Goal: Task Accomplishment & Management: Use online tool/utility

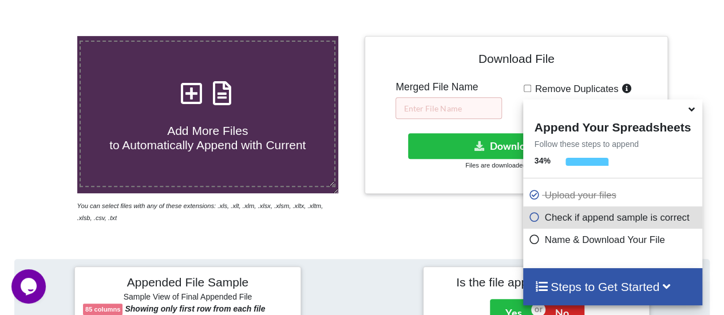
scroll to position [194, 0]
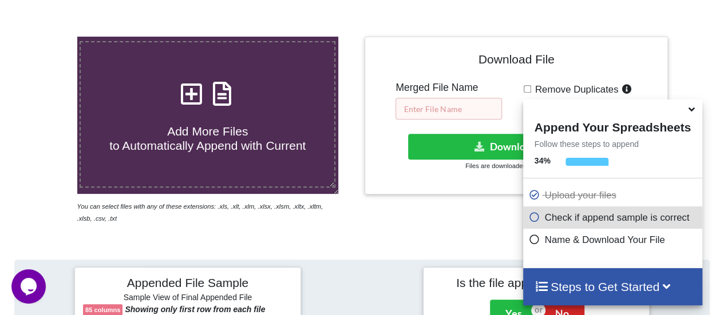
click at [437, 118] on input "text" at bounding box center [448, 109] width 106 height 22
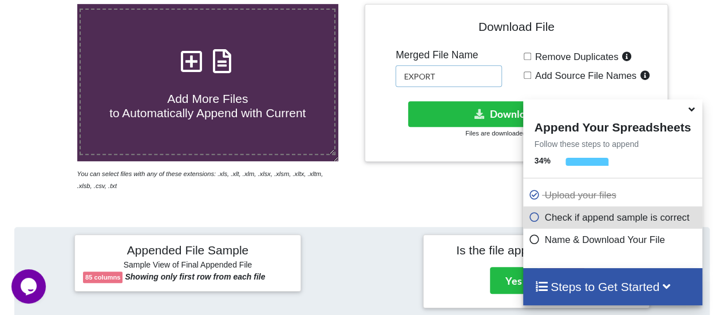
type input "EXPORT"
click at [437, 118] on button "Download File" at bounding box center [515, 114] width 214 height 26
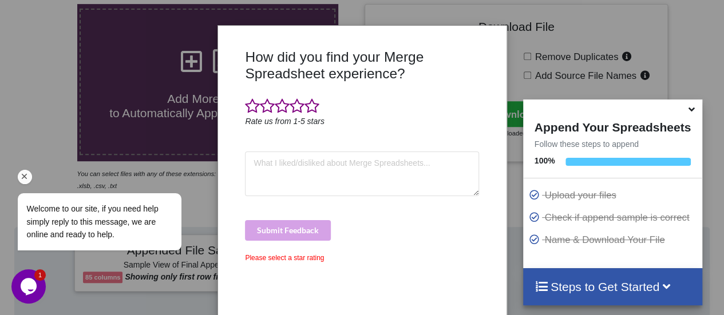
click at [48, 157] on div "Welcome to our site, if you need help simply reply to this message, we are onli…" at bounding box center [114, 175] width 206 height 174
click at [25, 173] on icon "Chat attention grabber" at bounding box center [24, 177] width 10 height 10
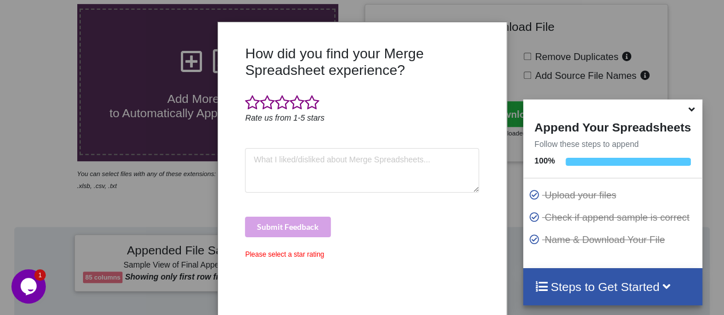
scroll to position [0, 0]
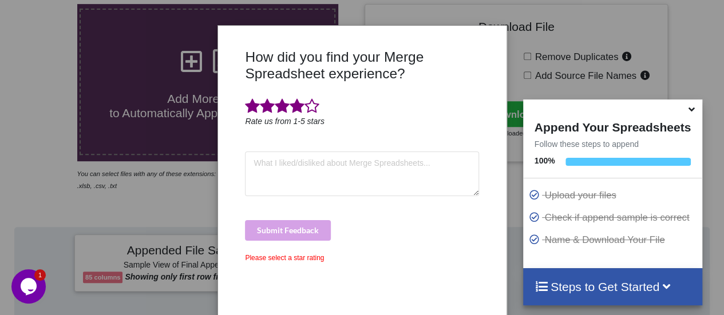
click at [300, 104] on span at bounding box center [296, 106] width 15 height 16
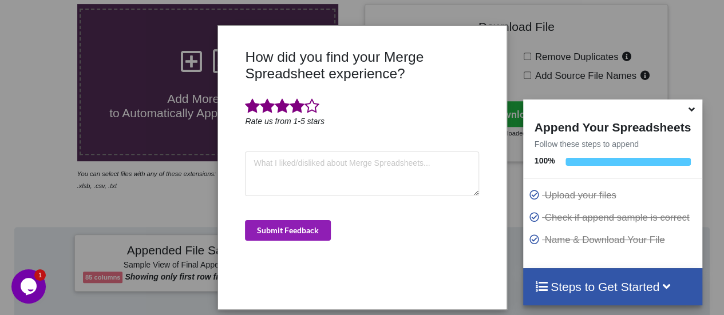
click at [280, 229] on button "Submit Feedback" at bounding box center [288, 230] width 86 height 21
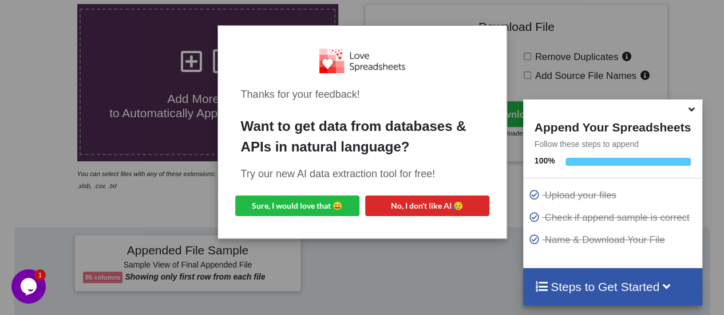
click at [95, 102] on div "Thanks for your feedback! Want to get data from databases & APIs in natural lan…" at bounding box center [362, 157] width 724 height 315
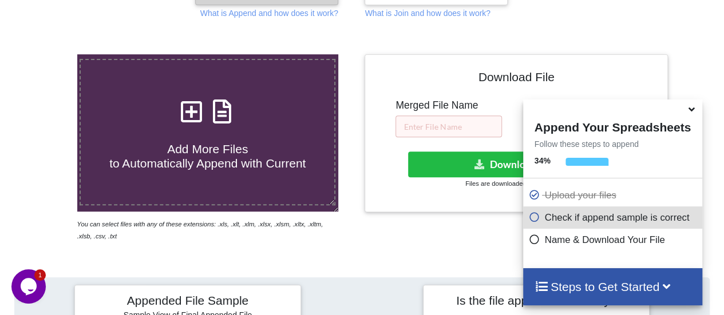
scroll to position [177, 0]
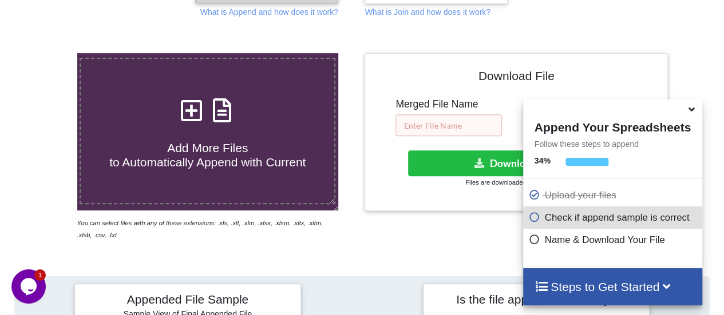
click at [453, 120] on input "text" at bounding box center [448, 125] width 106 height 22
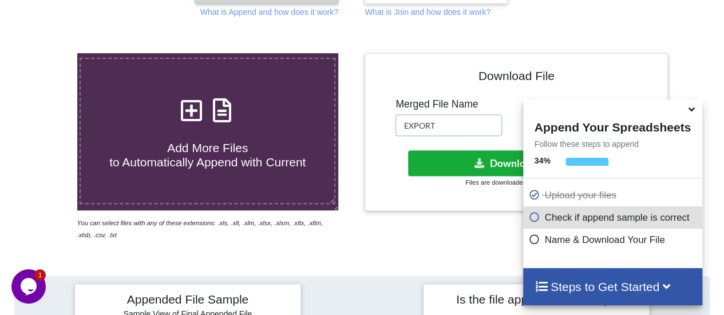
type input "EXPORT"
click at [452, 162] on button "Download File" at bounding box center [515, 163] width 214 height 26
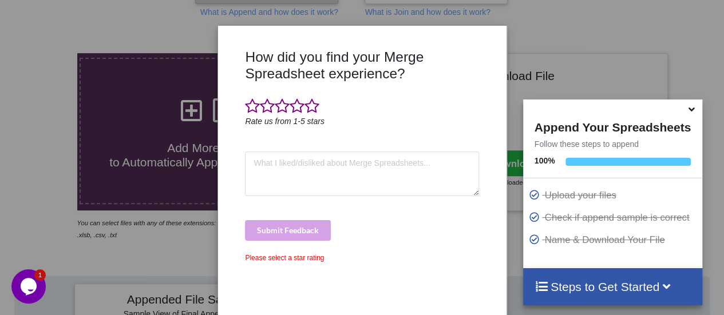
click at [691, 110] on icon at bounding box center [691, 107] width 12 height 10
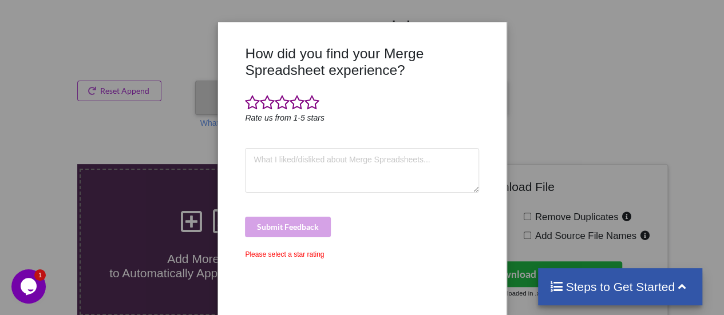
scroll to position [3, 0]
click at [294, 114] on icon "Rate us from 1-5 stars" at bounding box center [285, 118] width 80 height 9
click at [295, 100] on span at bounding box center [296, 104] width 15 height 16
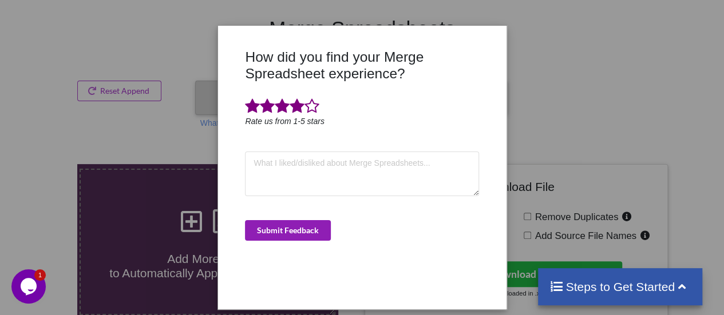
click at [288, 232] on button "Submit Feedback" at bounding box center [288, 230] width 86 height 21
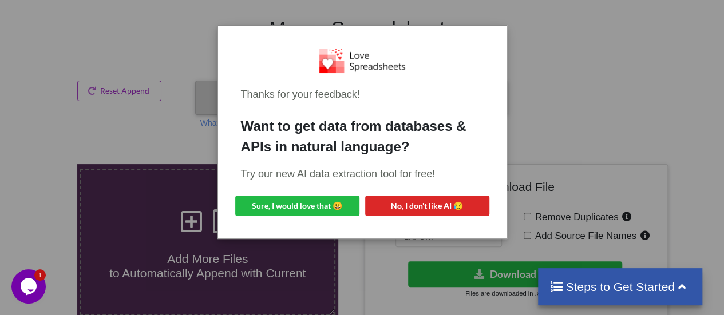
click at [553, 54] on div "Thanks for your feedback! Want to get data from databases & APIs in natural lan…" at bounding box center [362, 157] width 724 height 315
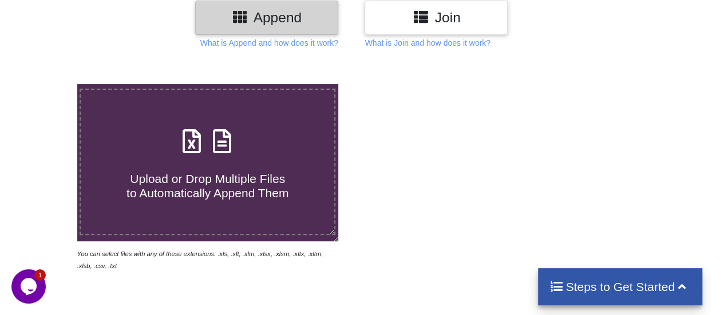
scroll to position [148, 0]
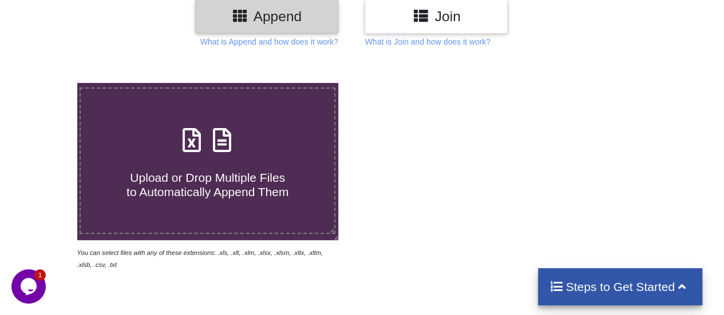
click at [157, 185] on span "Upload or Drop Multiple Files to Automatically Append Them" at bounding box center [207, 184] width 162 height 27
click at [47, 83] on input "Upload or Drop Multiple Files to Automatically Append Them" at bounding box center [47, 83] width 0 height 0
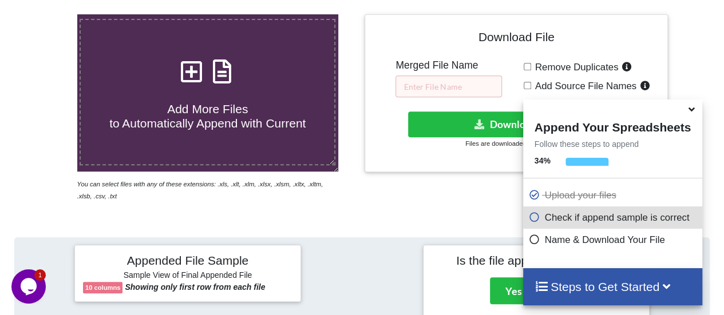
scroll to position [56, 0]
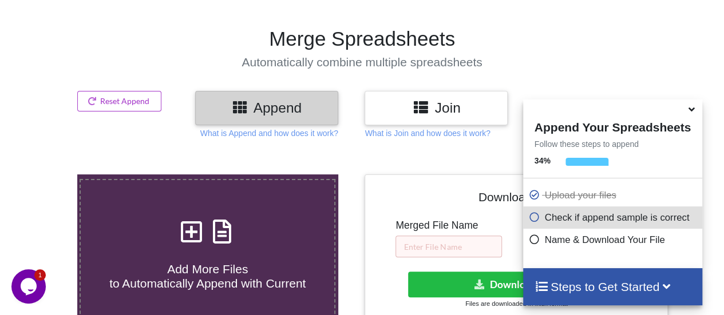
click at [248, 248] on h4 "Add More Files to Automatically Append with Current" at bounding box center [207, 269] width 253 height 43
click at [47, 174] on input "Add More Files to Automatically Append with Current" at bounding box center [47, 174] width 0 height 0
type input "C:\fakepath\4063577995_2025-09-22.xlsx"
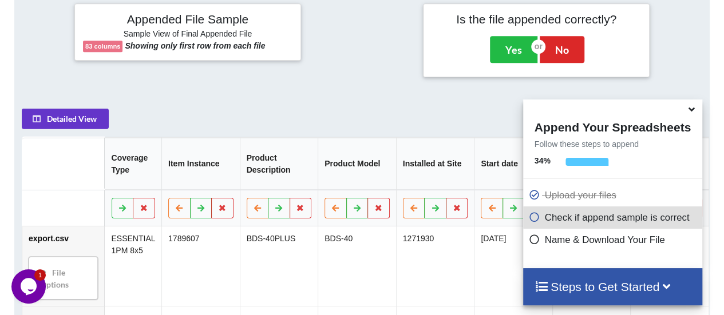
scroll to position [453, 0]
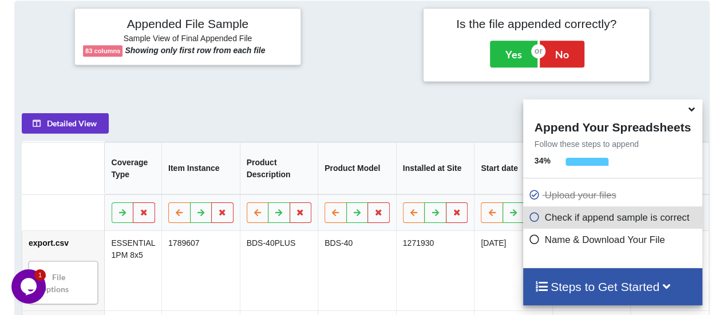
click at [693, 112] on icon at bounding box center [691, 107] width 12 height 10
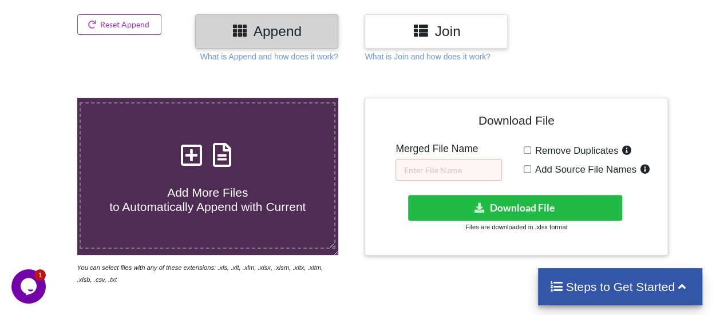
scroll to position [124, 0]
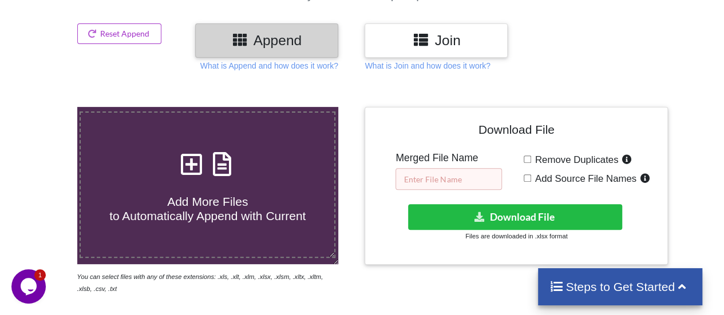
click at [439, 182] on input "text" at bounding box center [448, 179] width 106 height 22
type input "EXPORT"
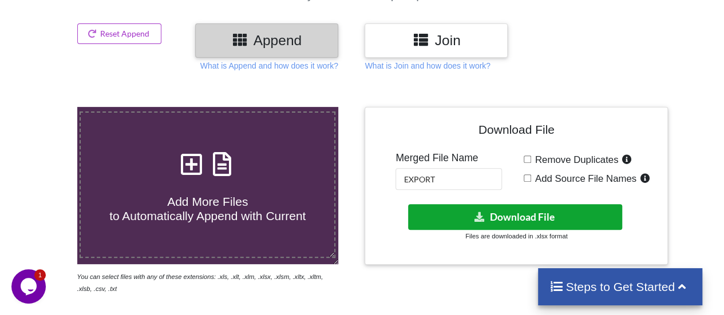
click at [483, 212] on icon at bounding box center [480, 216] width 12 height 9
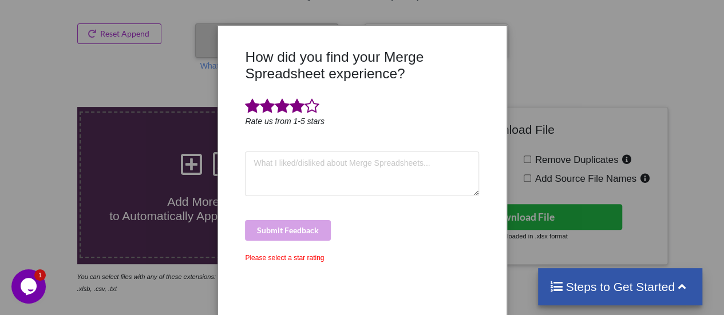
click at [293, 110] on span at bounding box center [296, 106] width 15 height 16
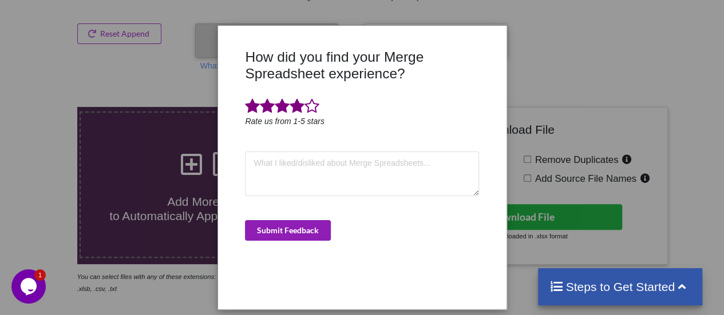
click at [289, 223] on button "Submit Feedback" at bounding box center [288, 230] width 86 height 21
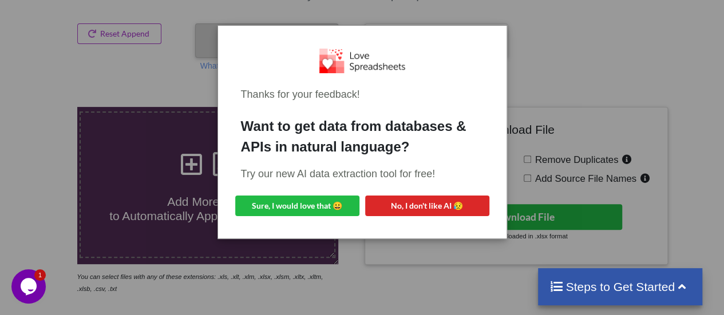
click at [518, 92] on div "Thanks for your feedback! Want to get data from databases & APIs in natural lan…" at bounding box center [362, 157] width 724 height 315
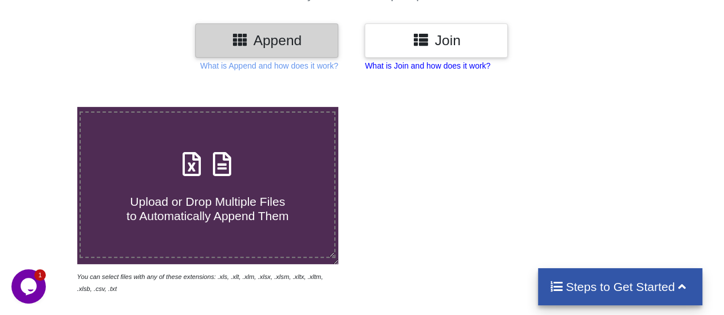
click at [400, 66] on p "What is Join and how does it work?" at bounding box center [426, 65] width 125 height 11
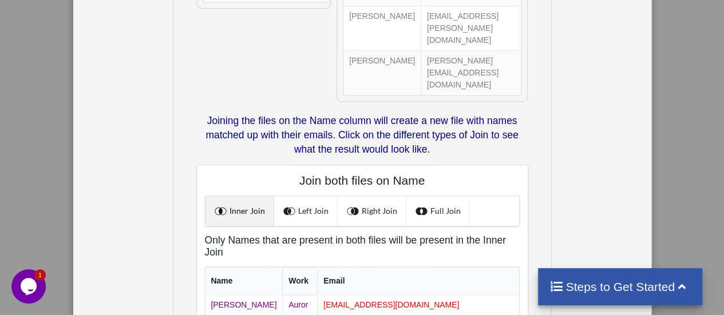
scroll to position [288, 0]
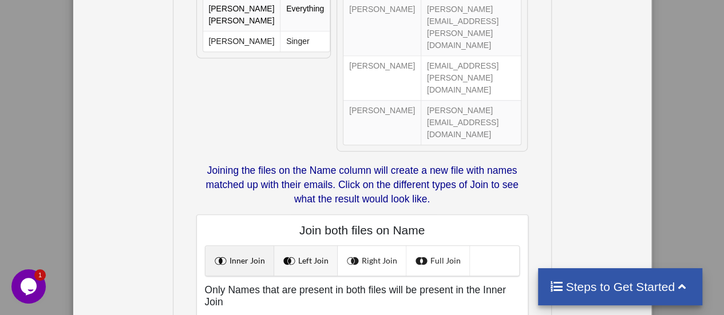
click at [303, 246] on link "Left Join" at bounding box center [305, 261] width 63 height 30
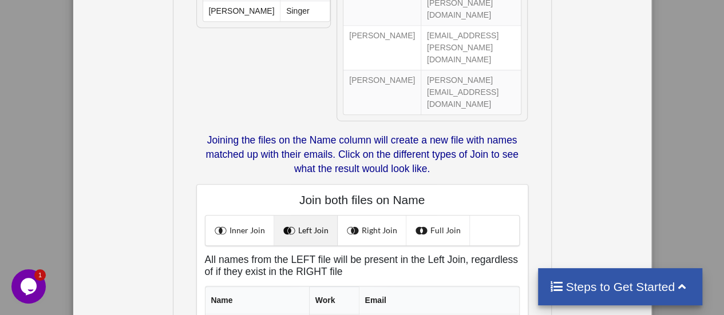
scroll to position [319, 0]
click at [258, 215] on link "Inner Join" at bounding box center [239, 230] width 69 height 30
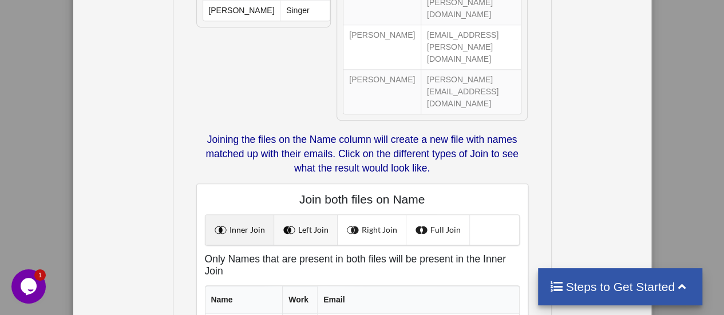
click at [305, 215] on link "Left Join" at bounding box center [305, 230] width 63 height 30
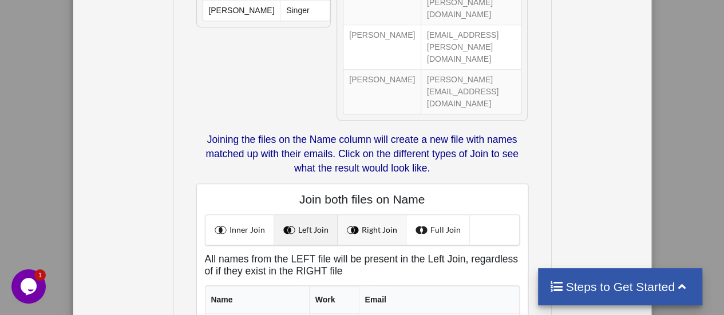
click at [365, 215] on link "Right Join" at bounding box center [371, 230] width 69 height 30
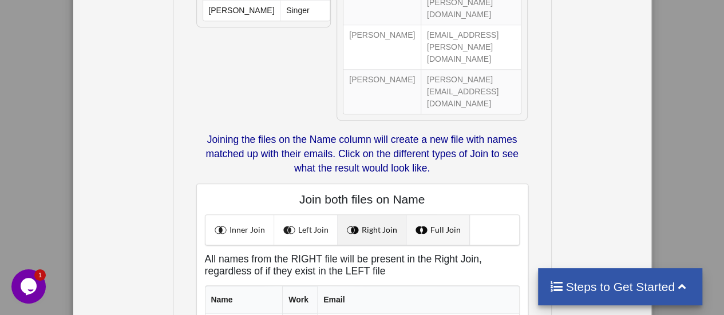
click at [438, 215] on link "Full Join" at bounding box center [437, 230] width 63 height 30
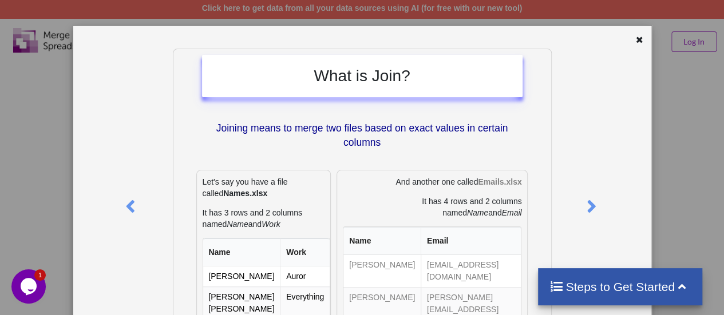
scroll to position [1, 0]
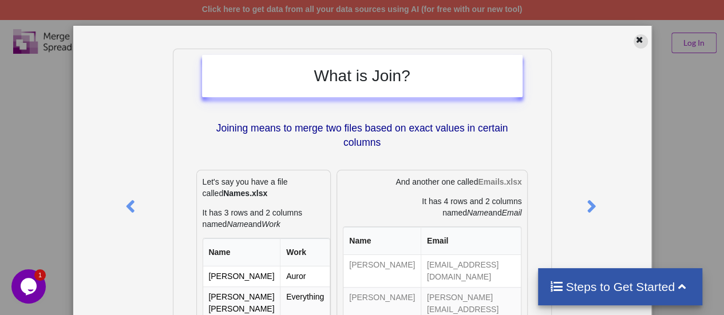
click at [638, 40] on icon at bounding box center [639, 38] width 10 height 8
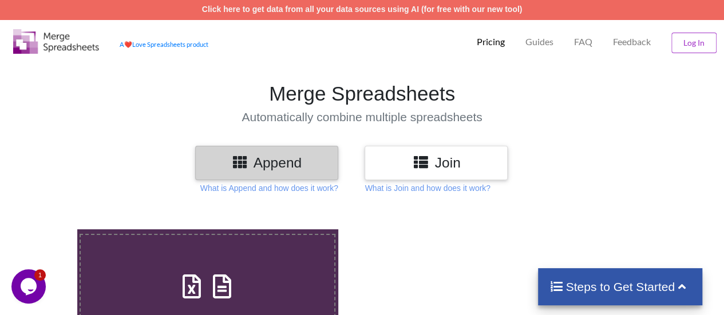
scroll to position [129, 0]
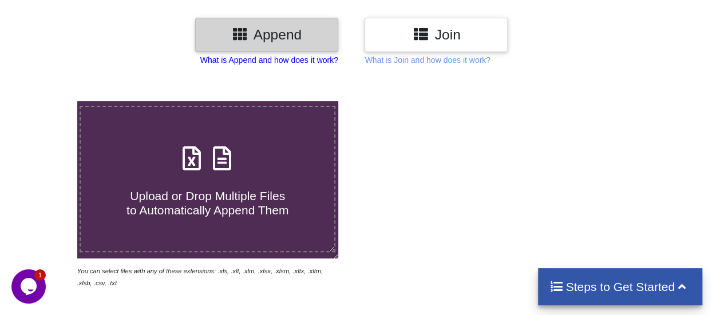
click at [320, 61] on p "What is Append and how does it work?" at bounding box center [269, 59] width 138 height 11
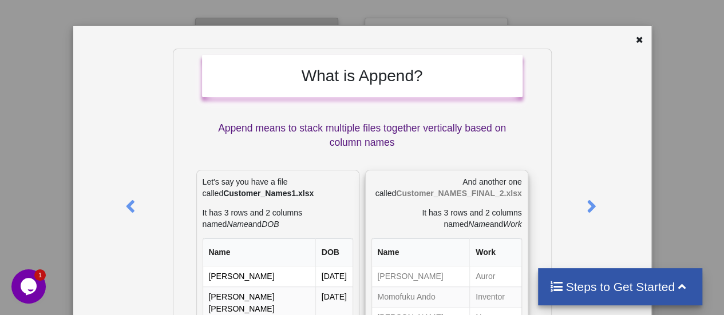
scroll to position [1, 0]
click at [637, 44] on div at bounding box center [640, 41] width 14 height 14
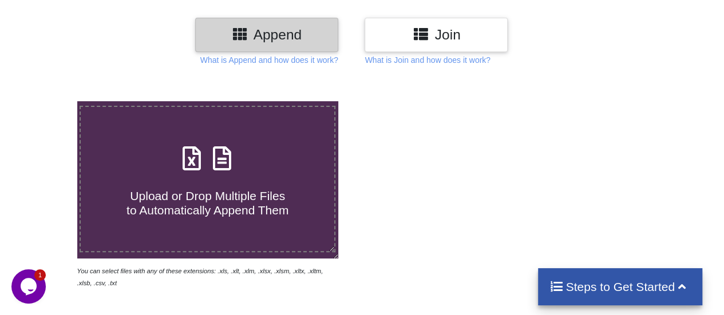
click at [443, 32] on h3 "Join" at bounding box center [436, 34] width 126 height 17
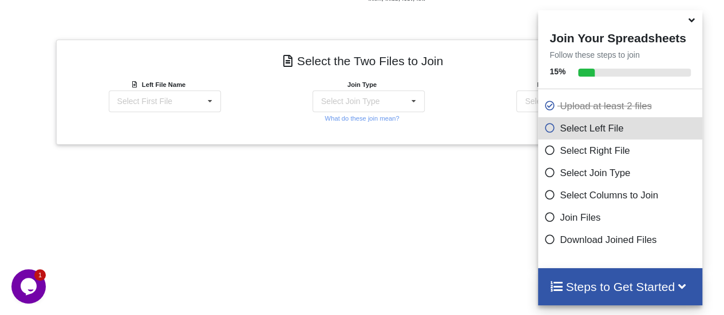
scroll to position [381, 0]
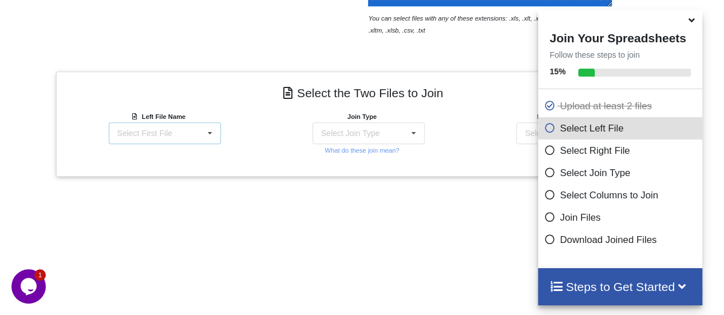
click at [203, 132] on icon at bounding box center [209, 133] width 17 height 21
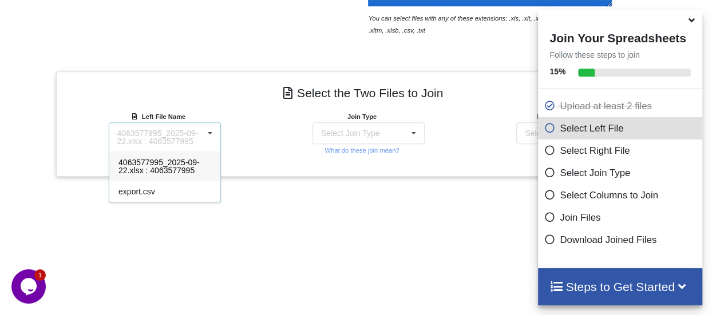
click at [184, 161] on span "4063577995_2025-09-22.xlsx : 4063577995" at bounding box center [158, 166] width 81 height 17
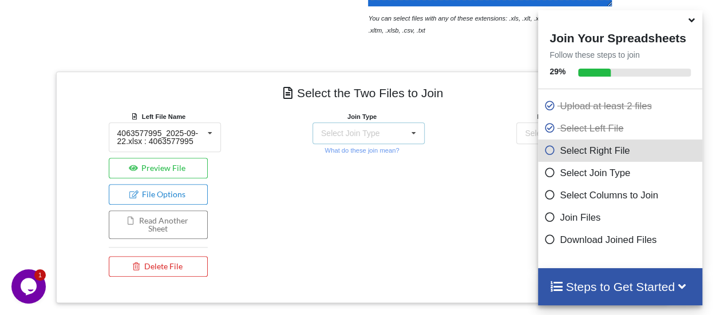
click at [342, 137] on div "Select Join Type INNER JOIN LEFT JOIN RIGHT JOIN FULL JOIN" at bounding box center [368, 133] width 112 height 22
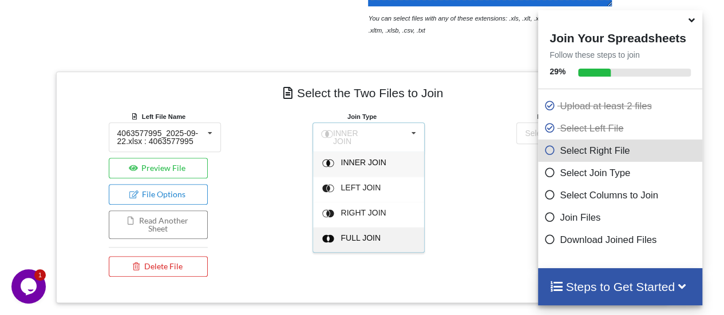
click at [352, 234] on span "FULL JOIN" at bounding box center [360, 237] width 40 height 9
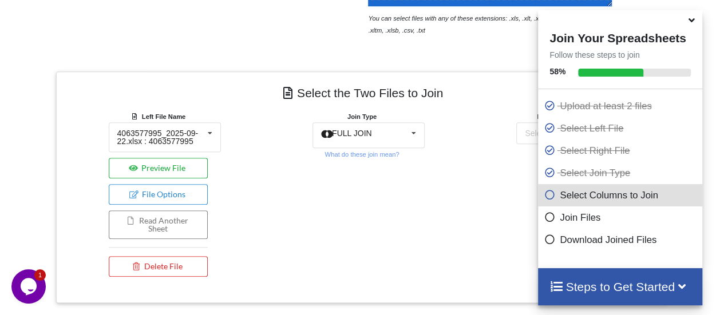
click at [183, 162] on button "Preview File" at bounding box center [158, 168] width 99 height 21
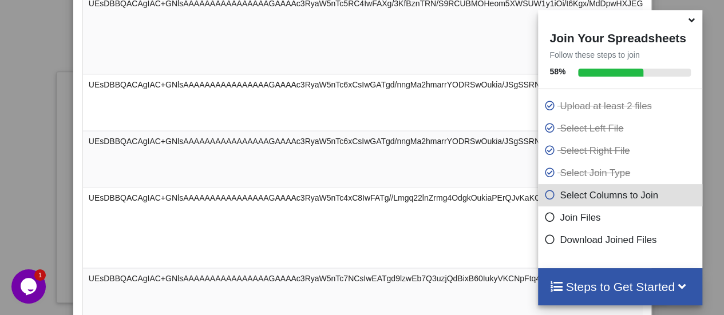
scroll to position [0, 0]
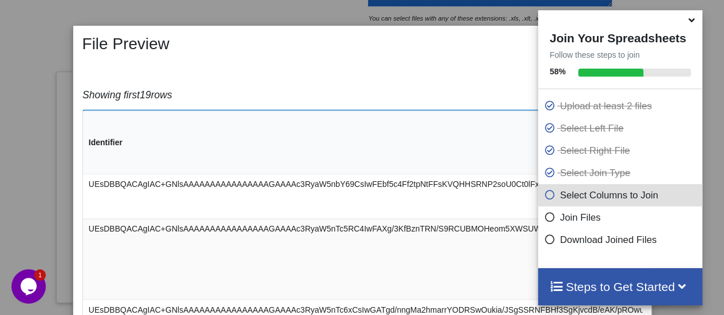
click at [695, 21] on icon at bounding box center [691, 18] width 12 height 10
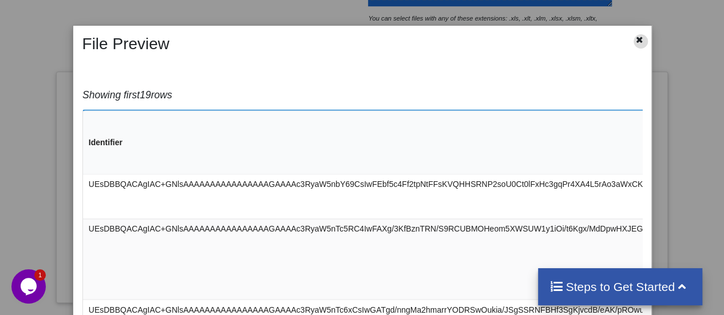
click at [637, 37] on icon at bounding box center [639, 38] width 10 height 8
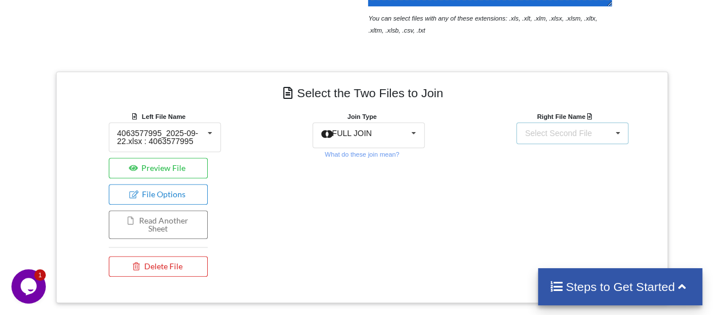
click at [542, 136] on div "Select Second File" at bounding box center [557, 133] width 67 height 8
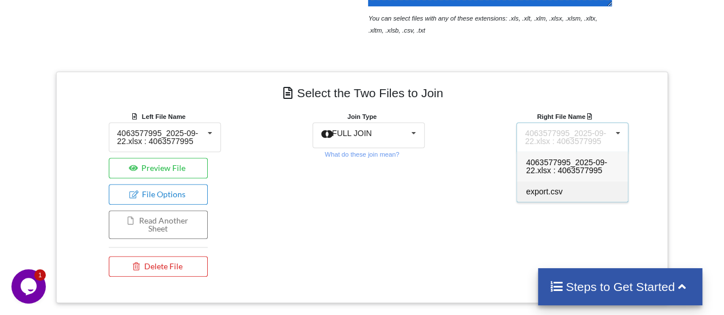
click at [550, 182] on div "export.csv" at bounding box center [571, 191] width 111 height 21
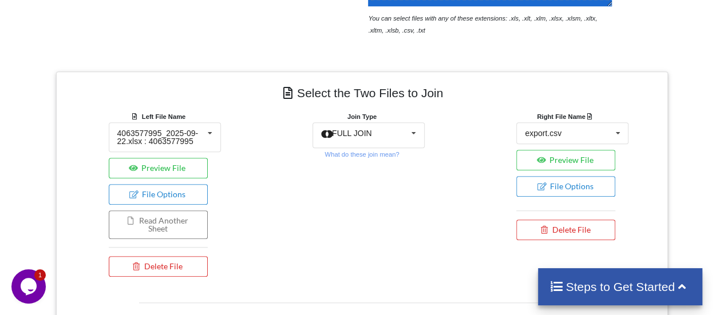
click at [561, 289] on h4 "Steps to Get Started" at bounding box center [619, 287] width 141 height 14
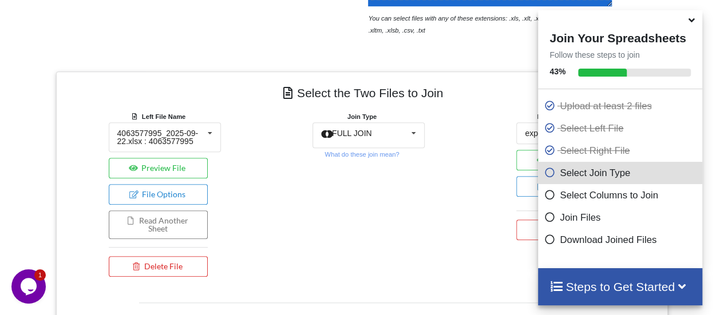
click at [561, 289] on h4 "Steps to Get Started" at bounding box center [619, 287] width 141 height 14
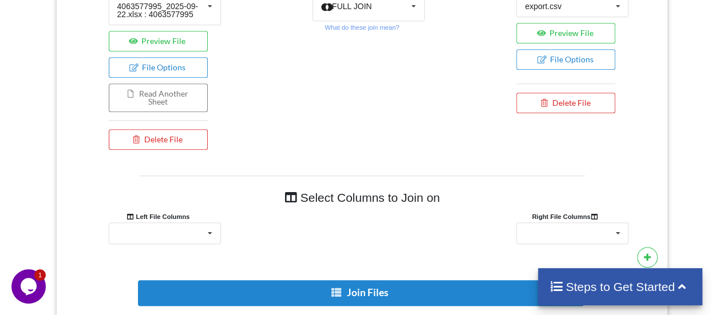
scroll to position [532, 0]
click at [202, 233] on icon at bounding box center [209, 233] width 17 height 21
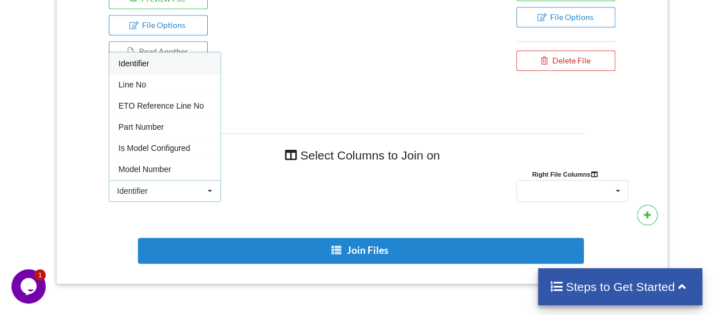
scroll to position [574, 0]
click at [178, 75] on div "Line No" at bounding box center [164, 84] width 111 height 21
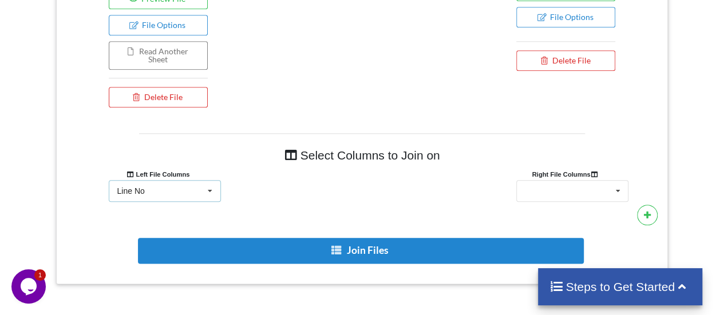
click at [176, 188] on div "Line No Identifier Line No ETO Reference Line No Part Number Is Model Configure…" at bounding box center [165, 191] width 112 height 22
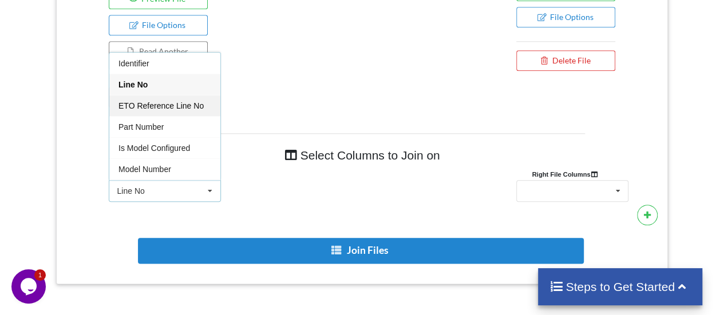
click at [186, 103] on span "ETO Reference Line No" at bounding box center [160, 105] width 85 height 9
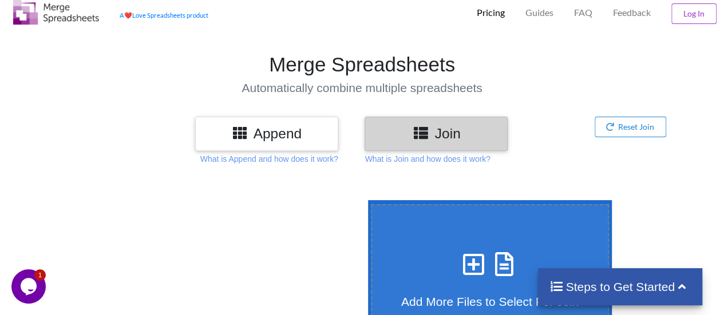
scroll to position [30, 0]
click at [263, 132] on h3 "Append" at bounding box center [267, 134] width 126 height 17
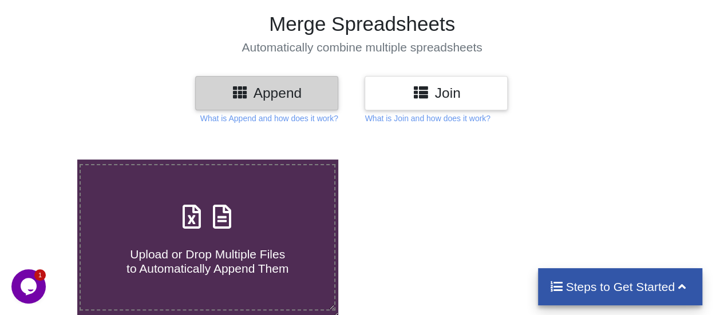
scroll to position [71, 0]
